Goal: Task Accomplishment & Management: Use online tool/utility

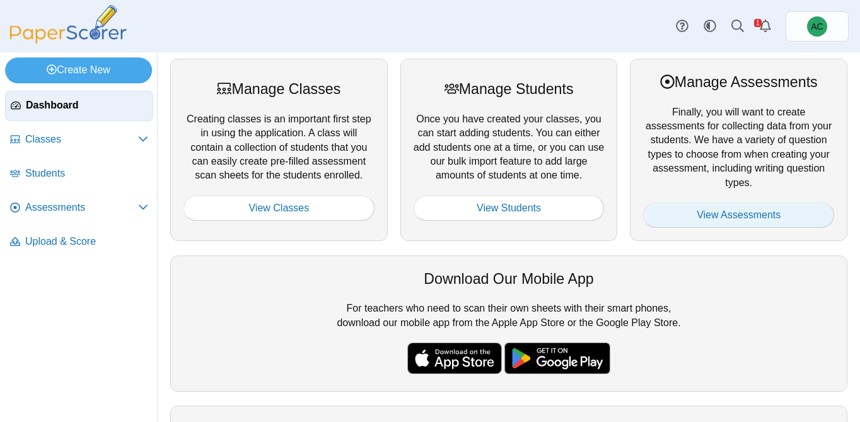
click at [720, 213] on link "View Assessments" at bounding box center [738, 214] width 191 height 25
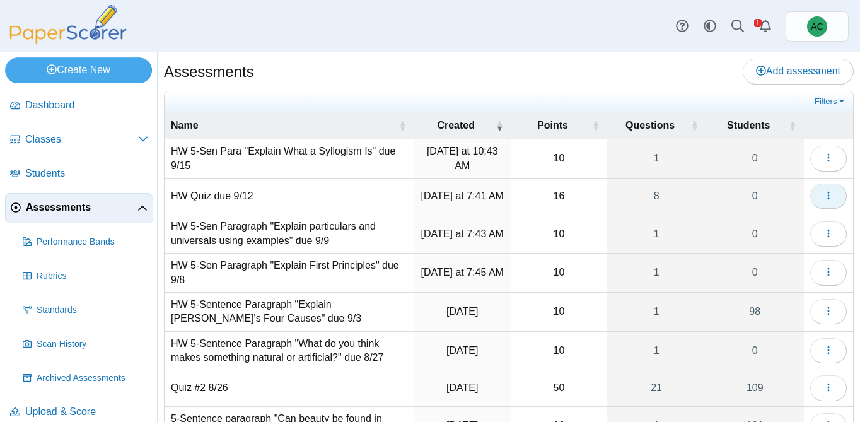
click at [829, 200] on icon "button" at bounding box center [829, 195] width 10 height 10
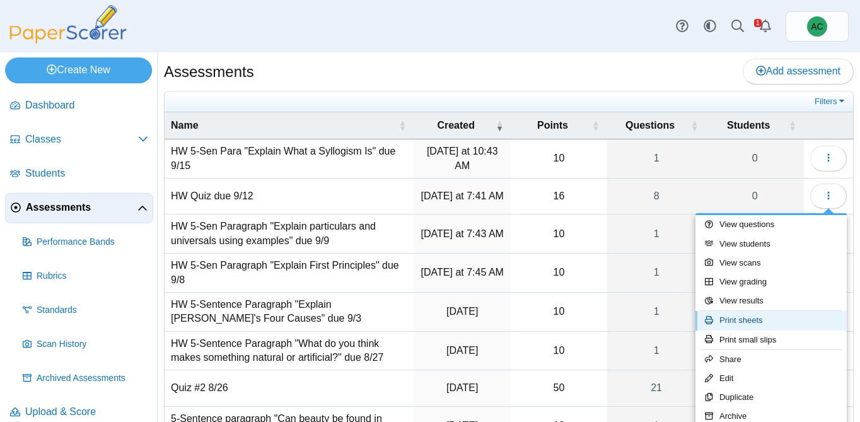
click at [764, 321] on link "Print sheets" at bounding box center [771, 320] width 151 height 19
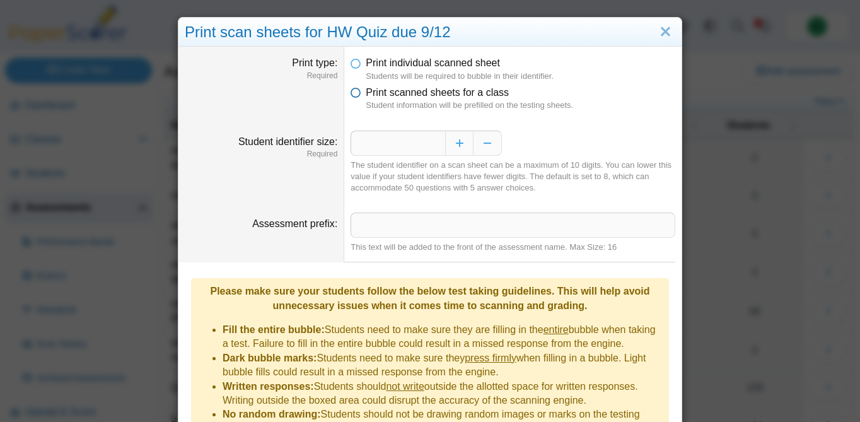
click at [443, 94] on span "Print scanned sheets for a class" at bounding box center [437, 92] width 143 height 11
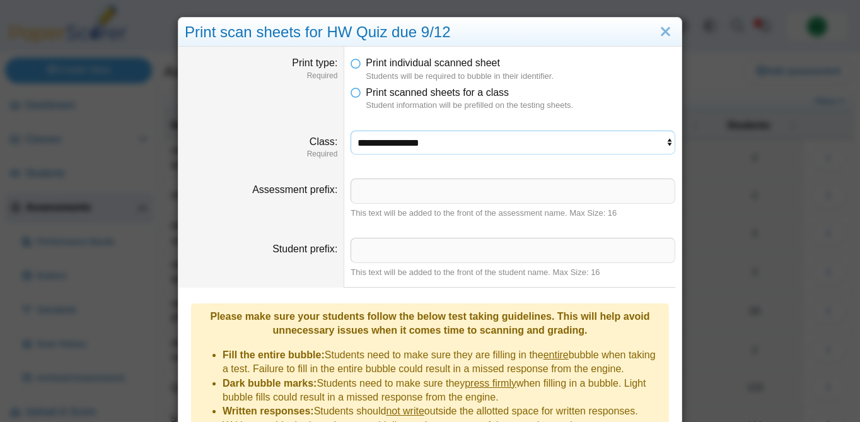
click at [380, 135] on select "**********" at bounding box center [513, 143] width 325 height 24
select select "**********"
click at [351, 131] on select "**********" at bounding box center [513, 143] width 325 height 24
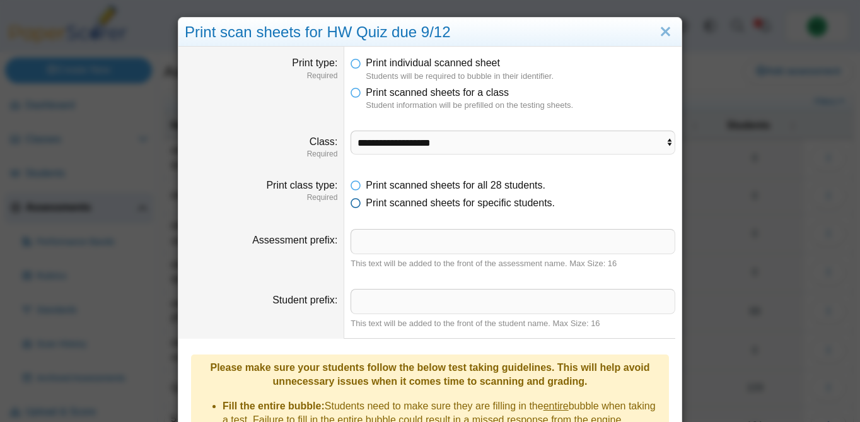
click at [413, 208] on span "Print scanned sheets for specific students." at bounding box center [460, 202] width 189 height 11
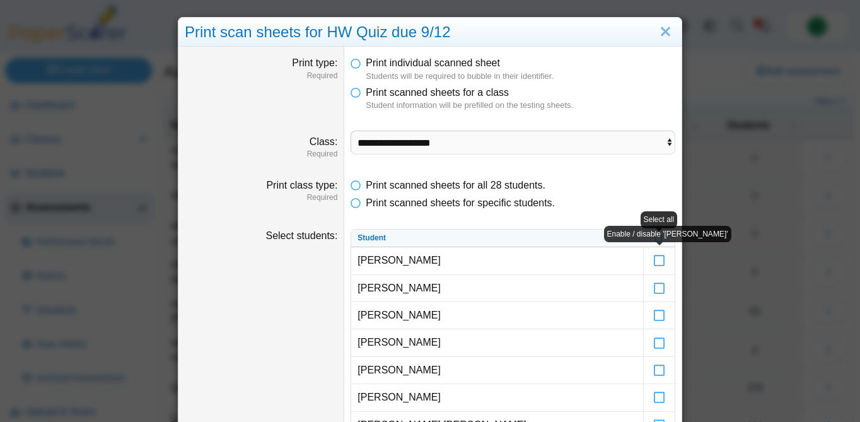
click at [658, 240] on div "Enable / disable '[PERSON_NAME]'" at bounding box center [667, 234] width 127 height 17
click at [658, 240] on icon at bounding box center [659, 237] width 8 height 7
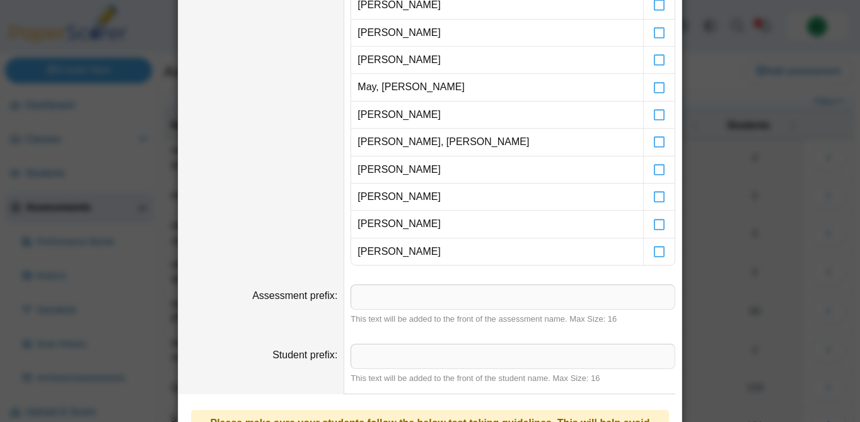
scroll to position [747, 0]
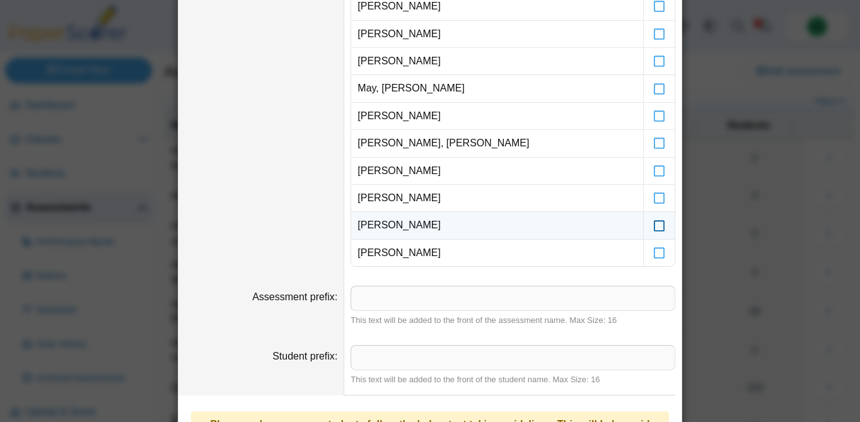
click at [663, 225] on icon at bounding box center [659, 219] width 13 height 11
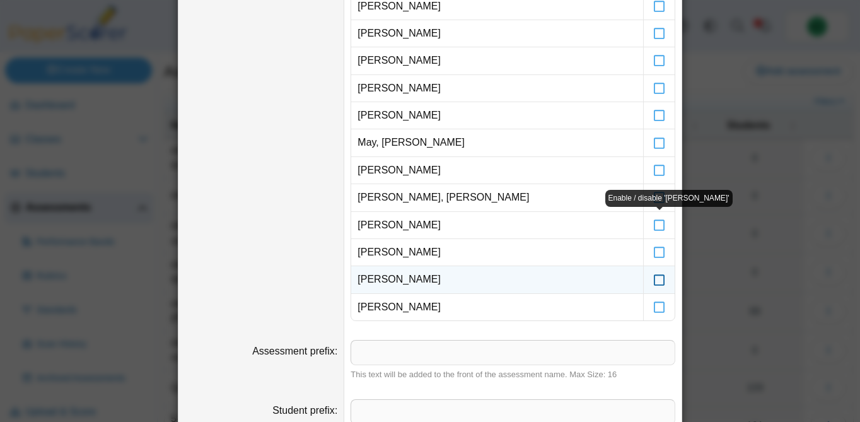
scroll to position [689, 0]
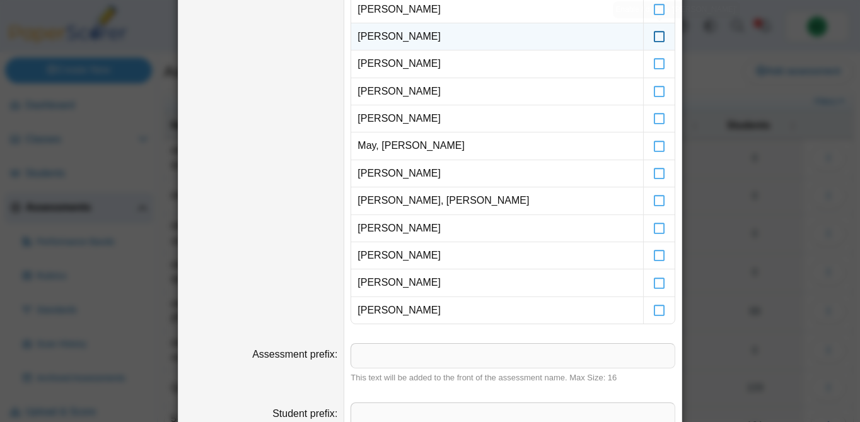
click at [662, 35] on icon at bounding box center [659, 30] width 13 height 11
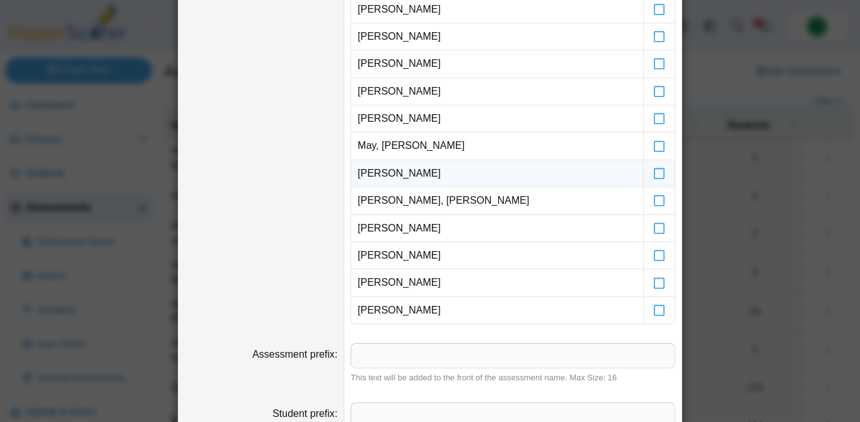
scroll to position [1019, 0]
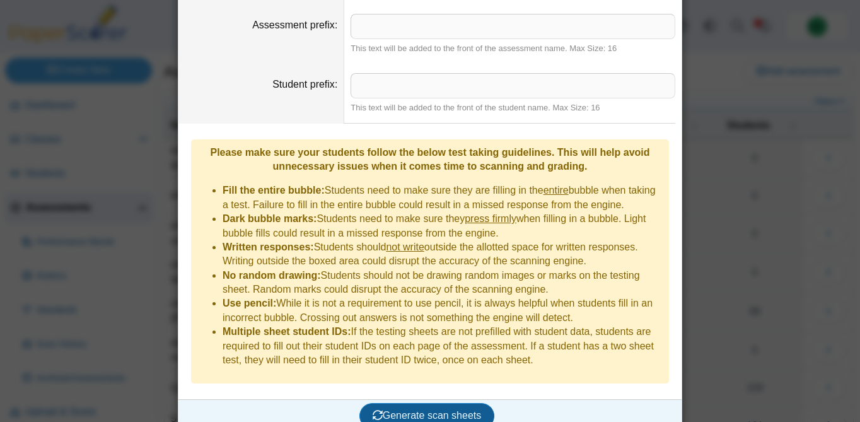
click at [434, 410] on button "Generate scan sheets" at bounding box center [428, 415] width 136 height 25
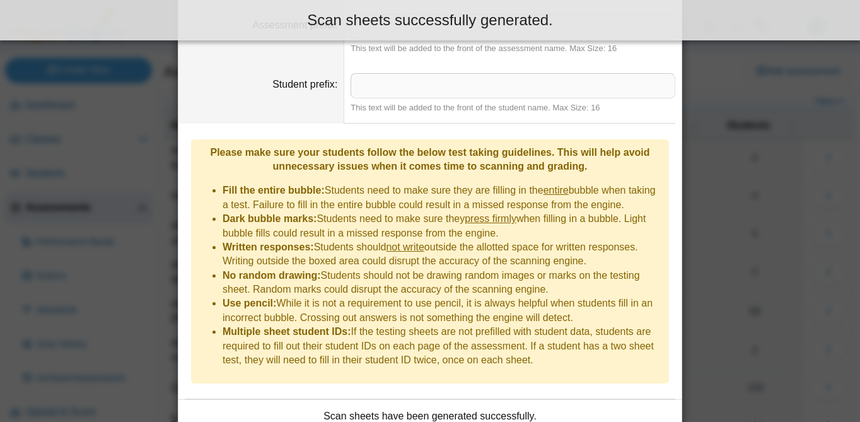
scroll to position [1120, 0]
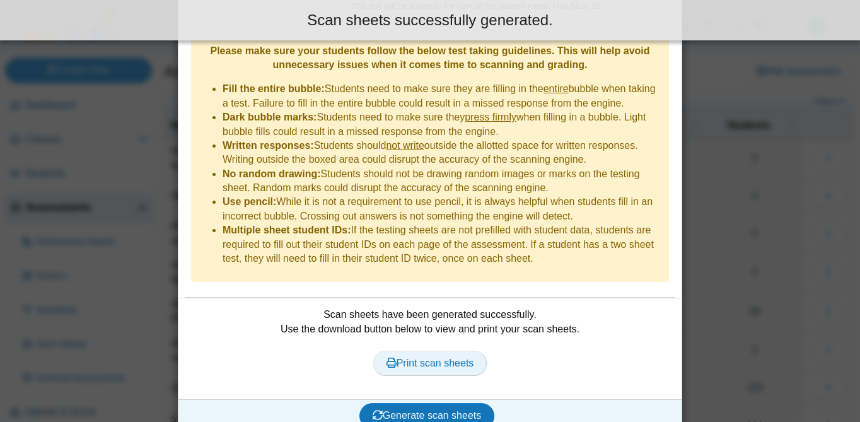
click at [442, 358] on span "Print scan sheets" at bounding box center [431, 363] width 88 height 11
